Goal: Transaction & Acquisition: Purchase product/service

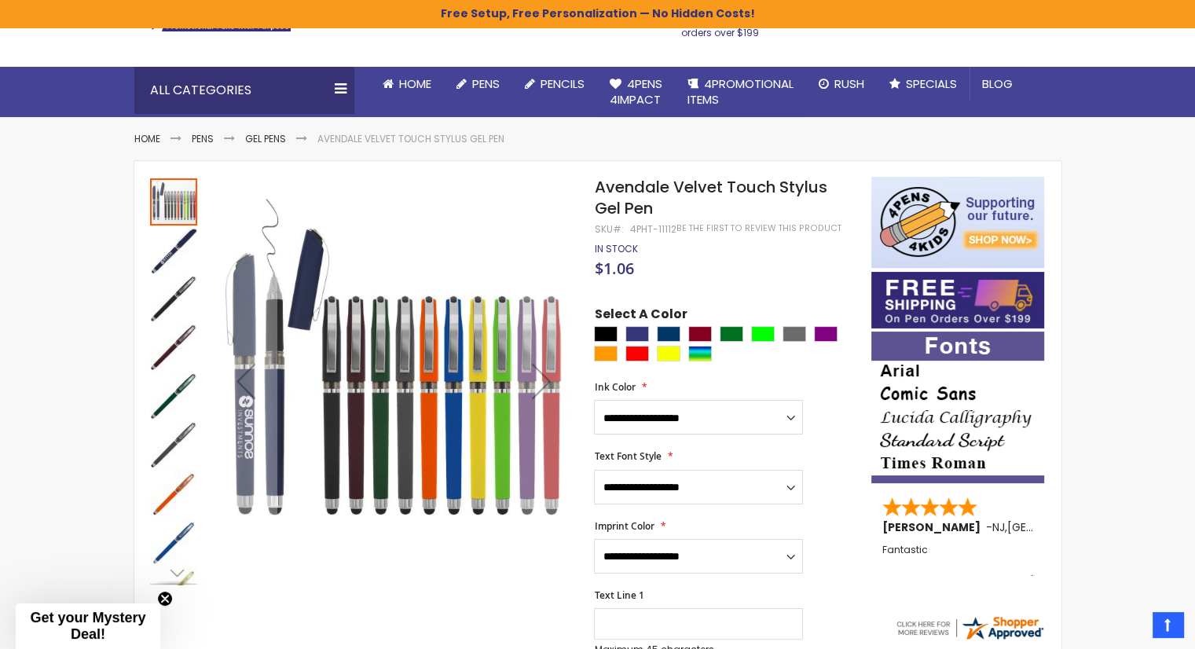
scroll to position [105, 0]
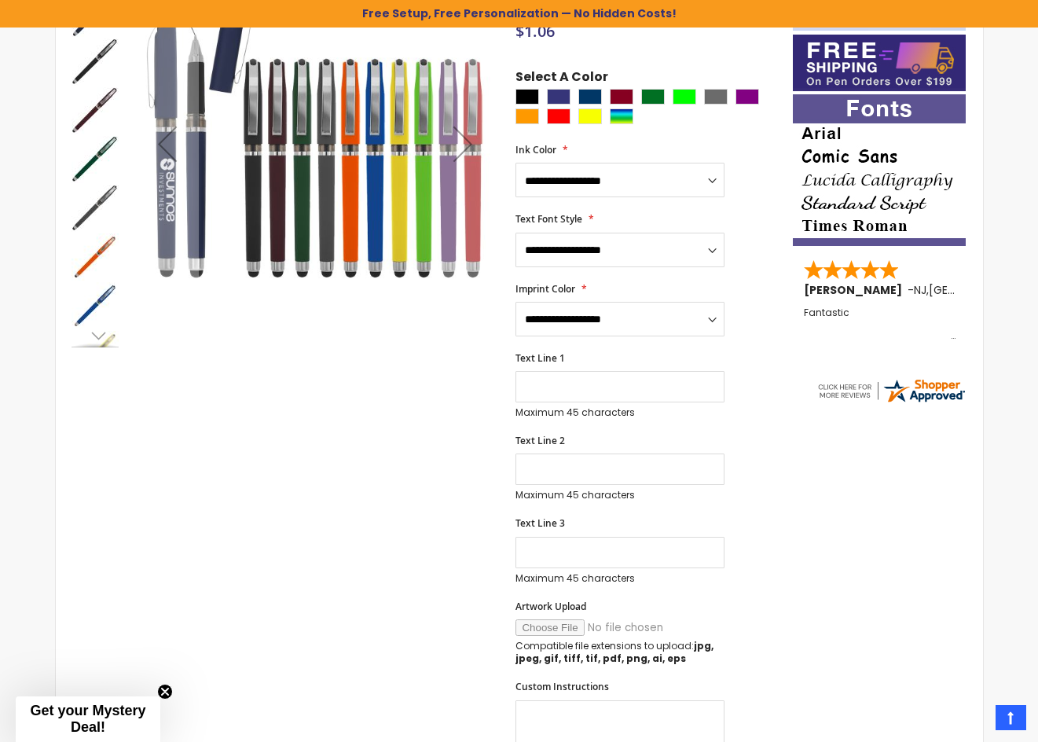
scroll to position [185, 0]
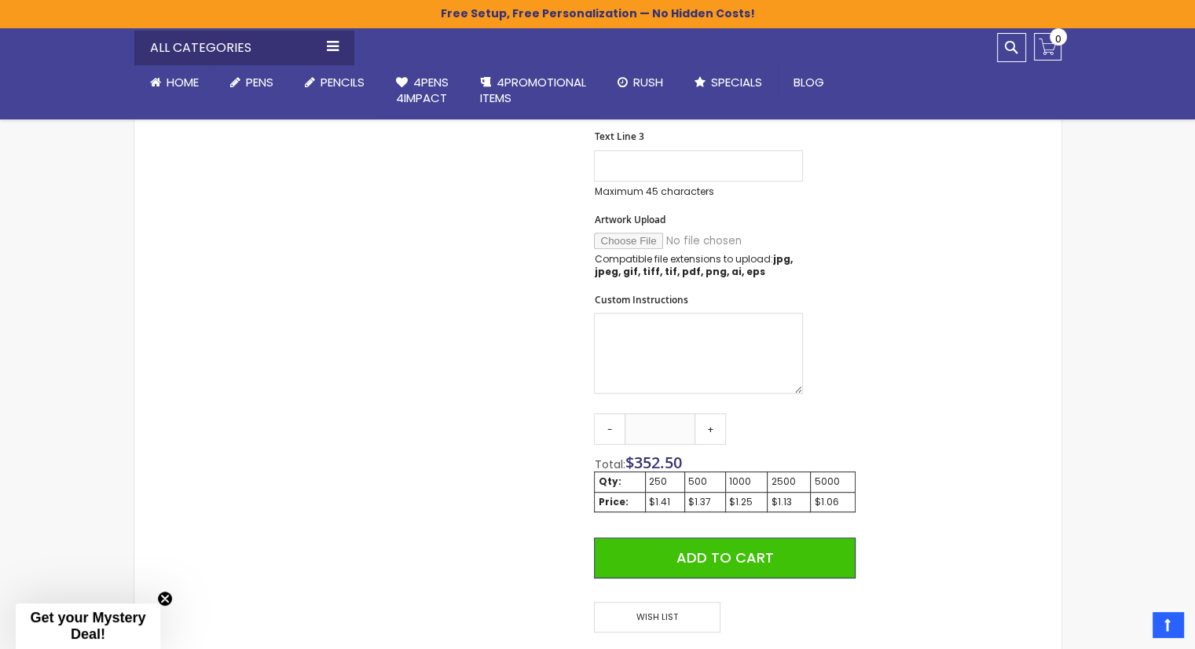
scroll to position [943, 0]
